Goal: Information Seeking & Learning: Learn about a topic

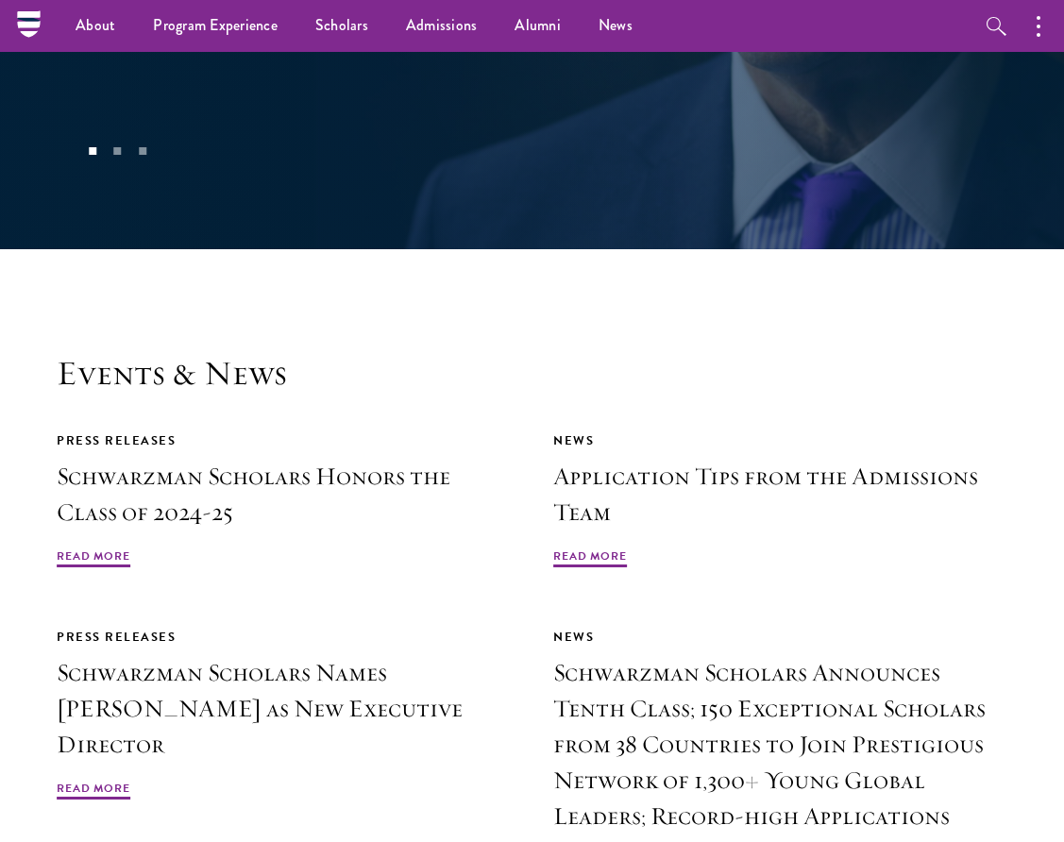
scroll to position [3423, 0]
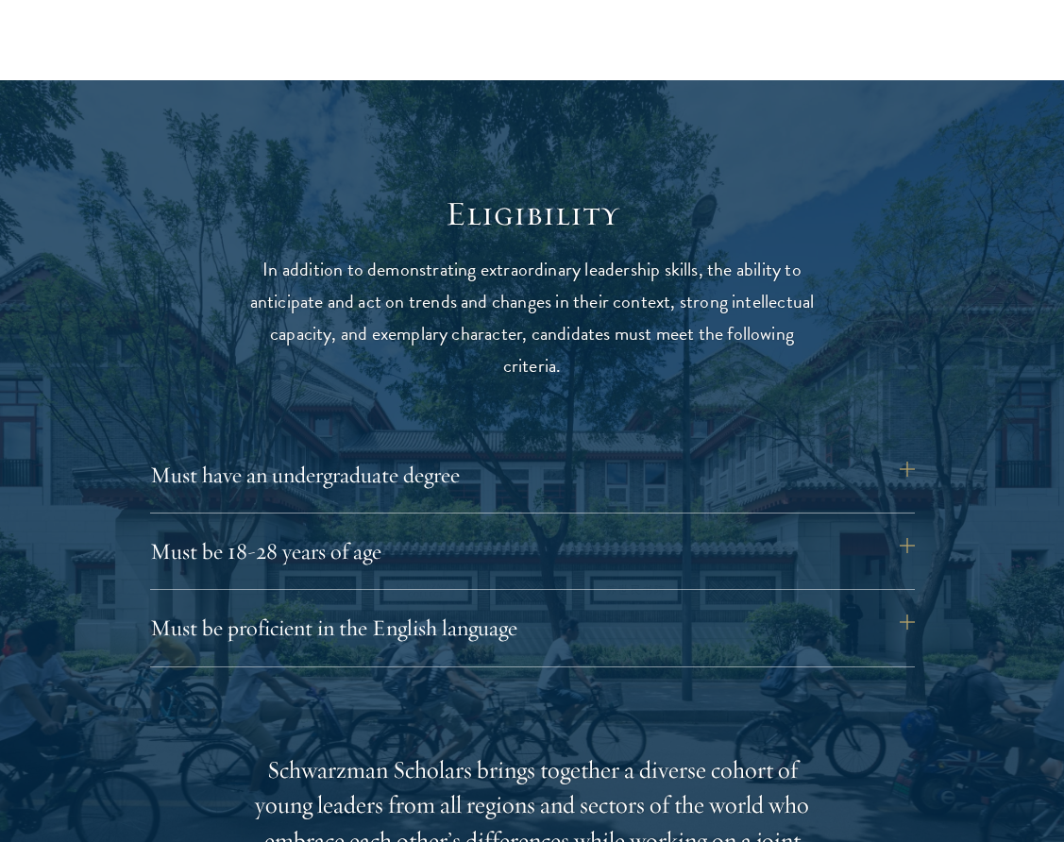
scroll to position [2232, 0]
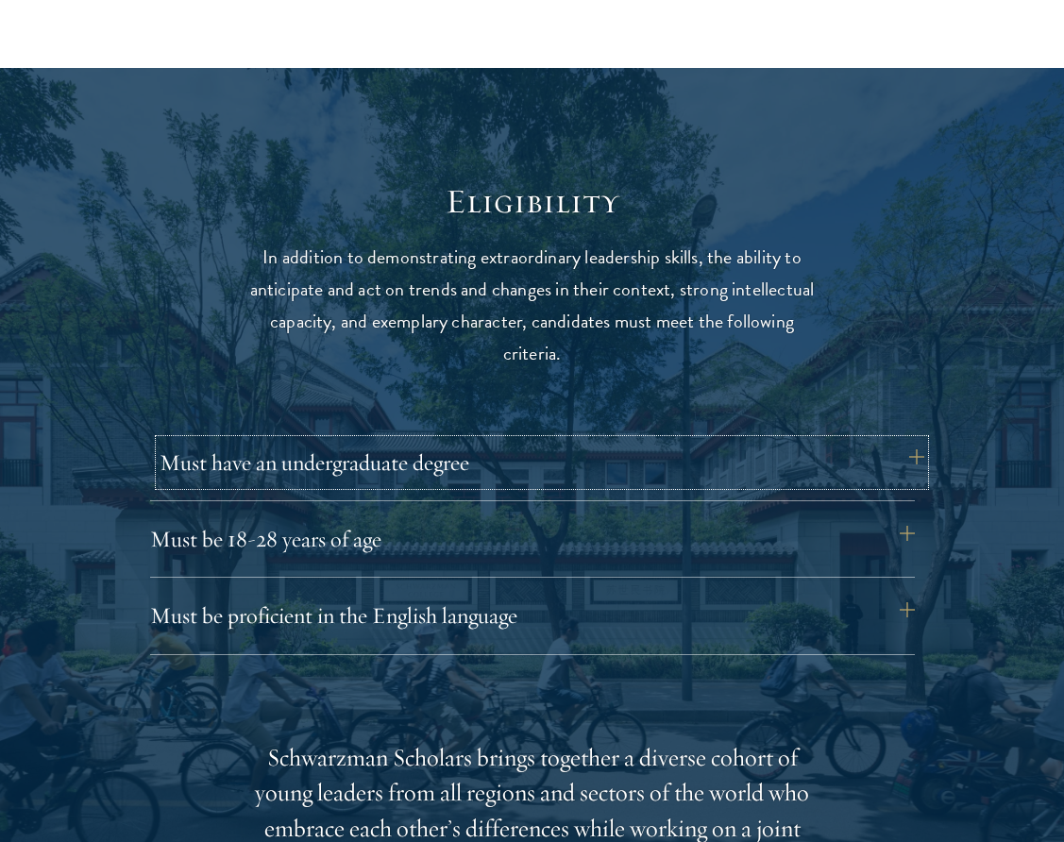
click at [608, 474] on button "Must have an undergraduate degree" at bounding box center [542, 462] width 765 height 45
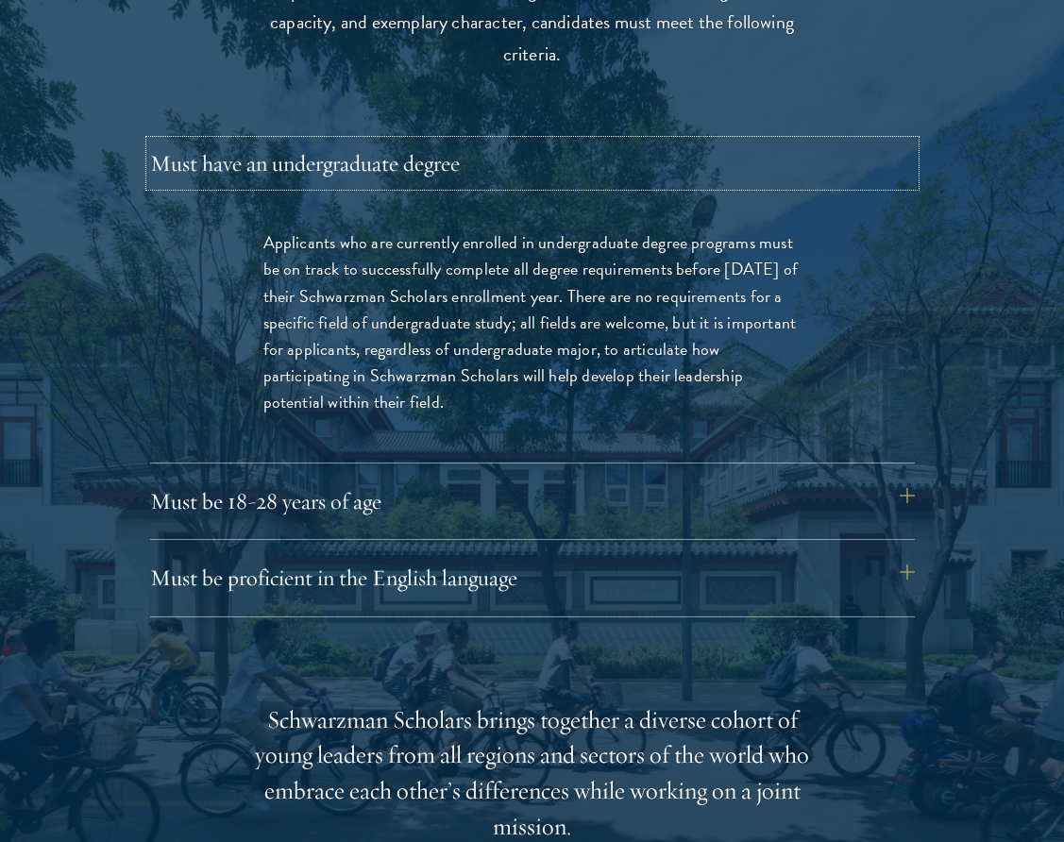
scroll to position [2564, 0]
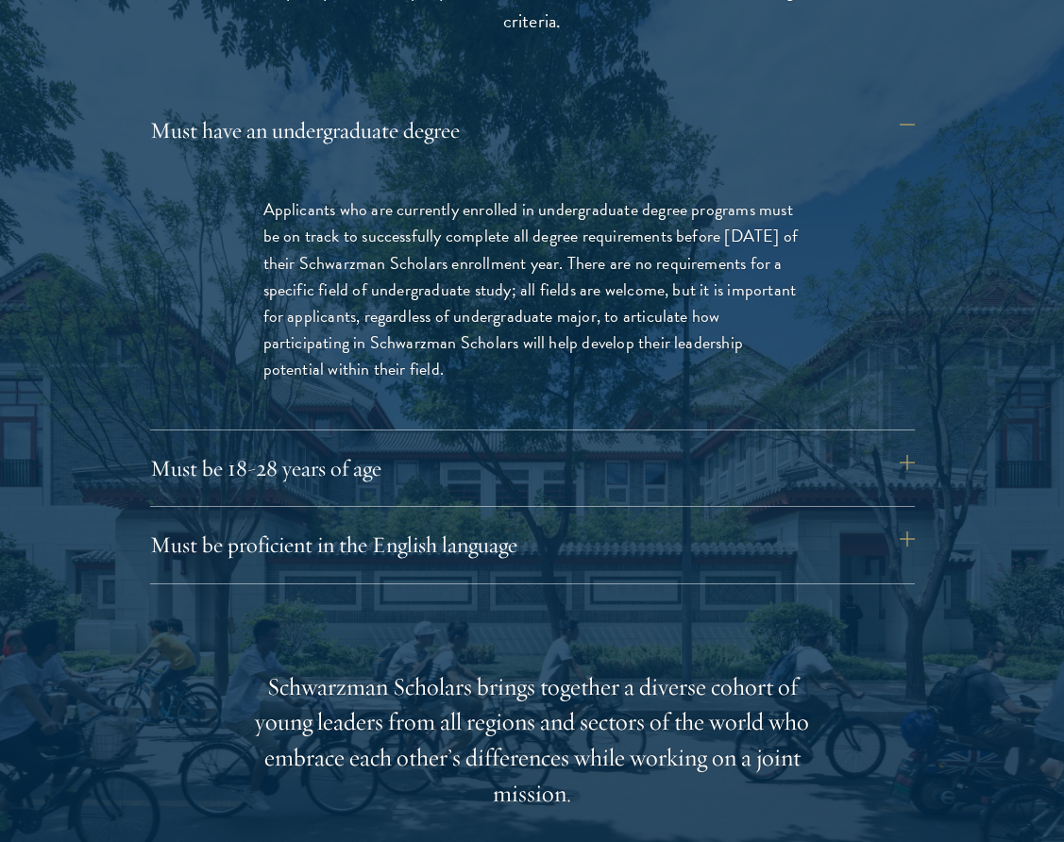
click at [390, 433] on div "Must have an undergraduate degree Applicants who are currently enrolled in unde…" at bounding box center [532, 346] width 765 height 476
click at [358, 462] on button "Must be 18-28 years of age" at bounding box center [542, 468] width 765 height 45
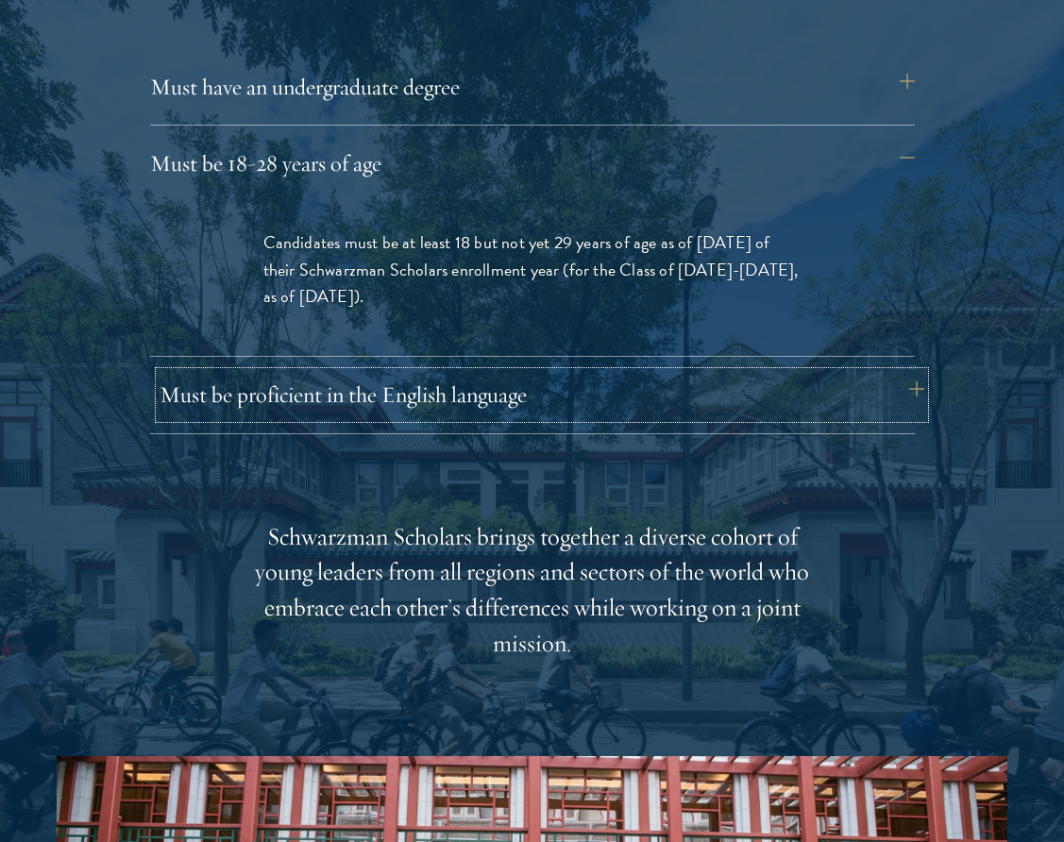
click at [382, 413] on button "Must be proficient in the English language" at bounding box center [542, 394] width 765 height 45
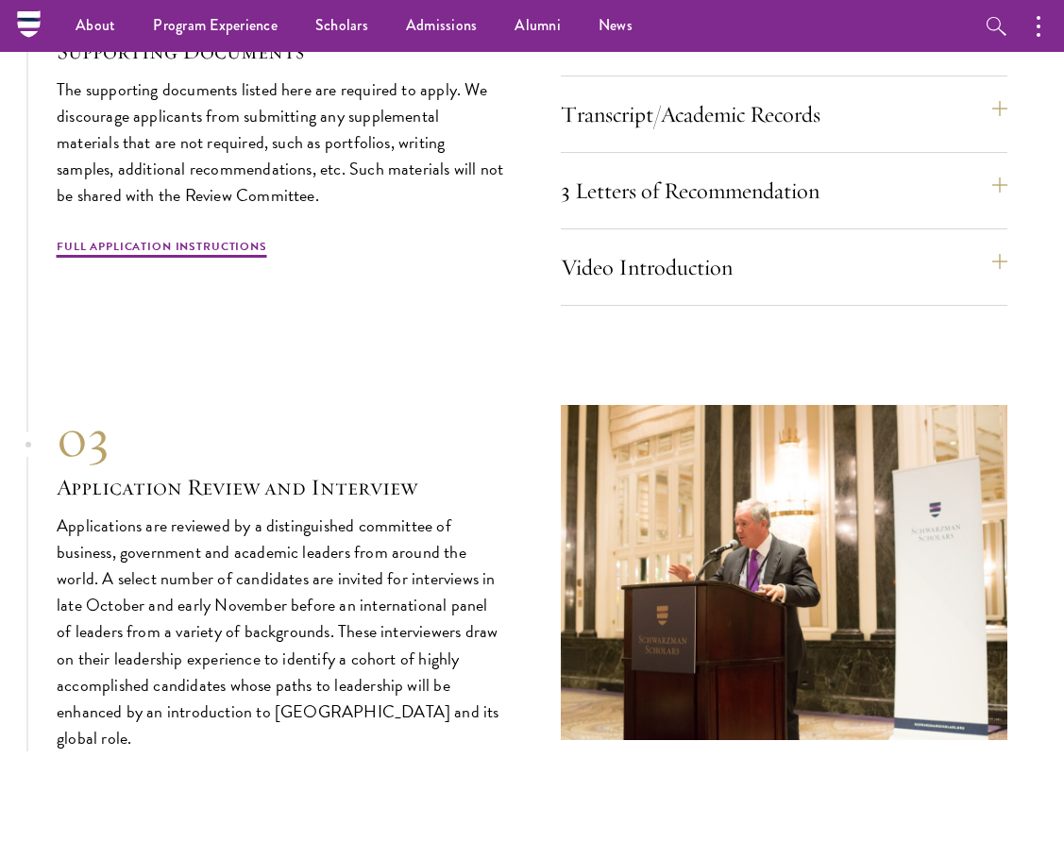
scroll to position [5768, 0]
